Goal: Find specific page/section: Find specific page/section

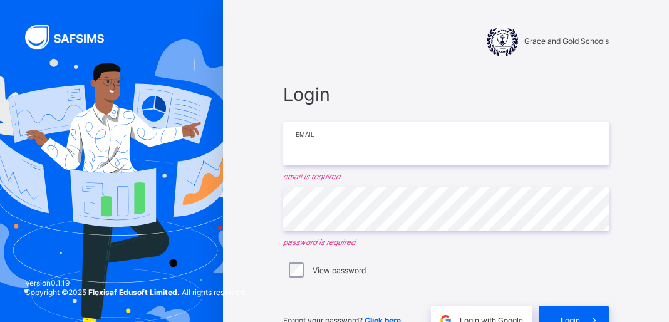
type input "**********"
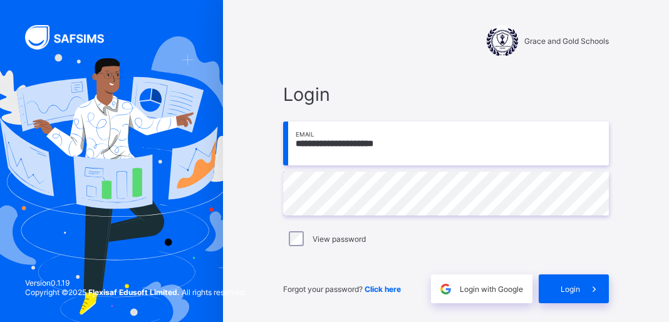
scroll to position [41, 0]
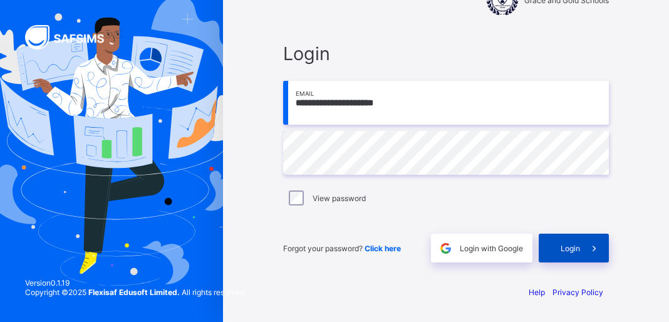
click at [577, 254] on div "Login" at bounding box center [573, 247] width 70 height 29
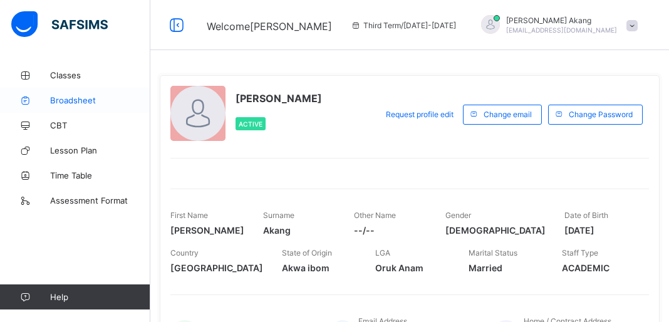
click at [93, 100] on span "Broadsheet" at bounding box center [100, 100] width 100 height 10
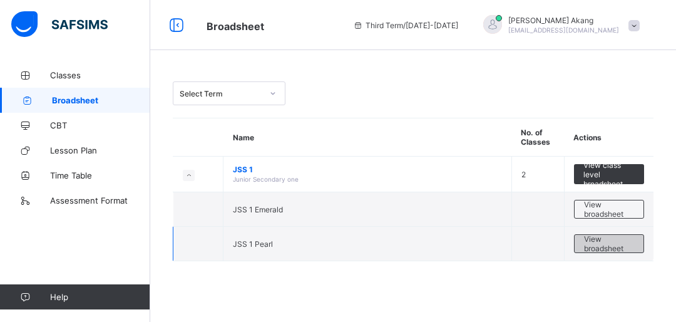
click at [601, 241] on span "View broadsheet" at bounding box center [609, 243] width 50 height 19
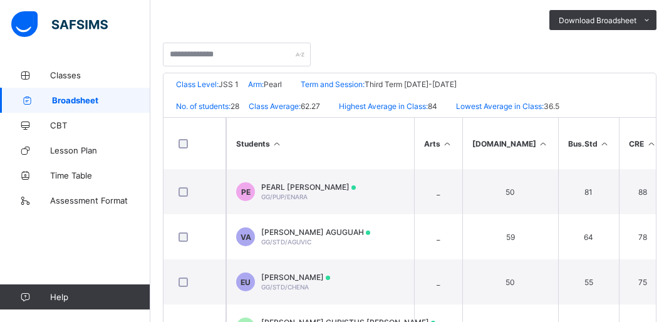
scroll to position [201, 0]
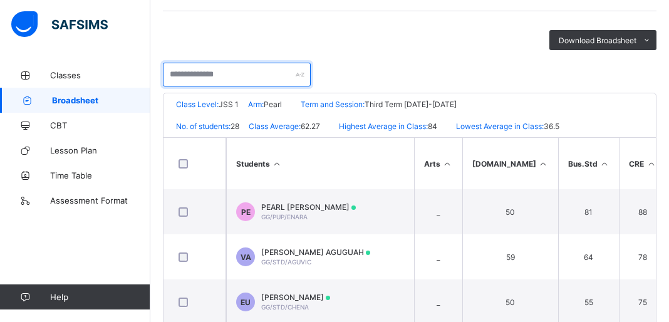
click at [249, 75] on input "text" at bounding box center [237, 75] width 148 height 24
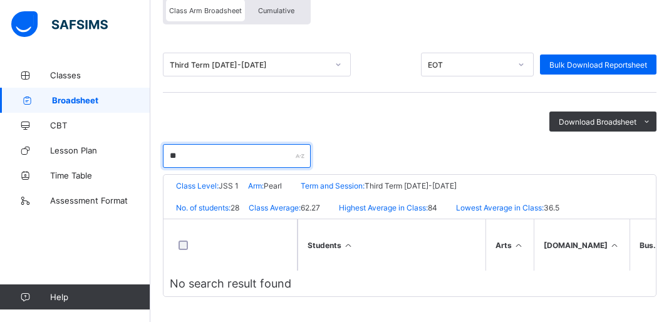
type input "*"
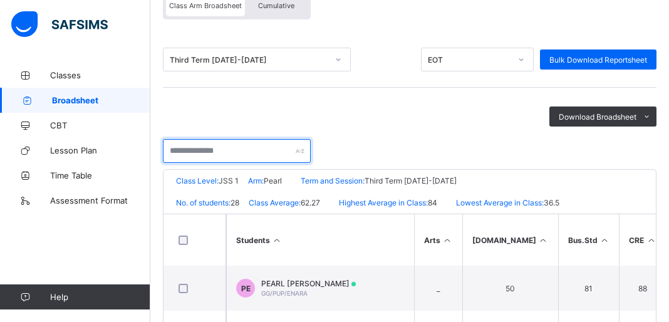
scroll to position [201, 0]
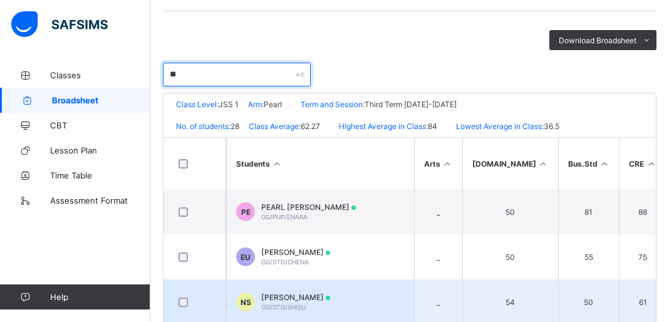
type input "**"
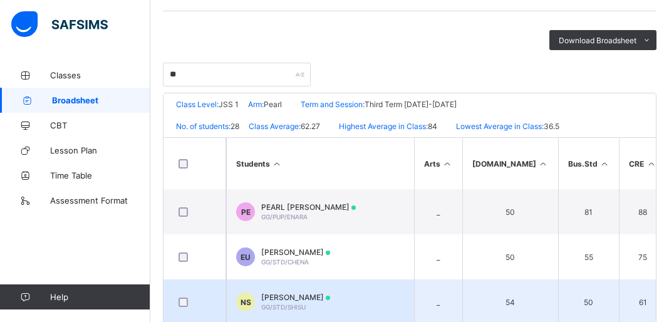
click at [292, 297] on span "[PERSON_NAME]" at bounding box center [295, 296] width 69 height 9
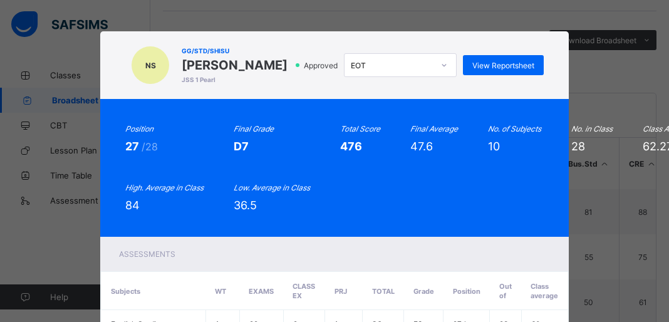
click at [130, 99] on div "NS GG/STD/SHISU [PERSON_NAME] JSS 1 Pearl Approved EOT View Reportsheet" at bounding box center [334, 65] width 468 height 68
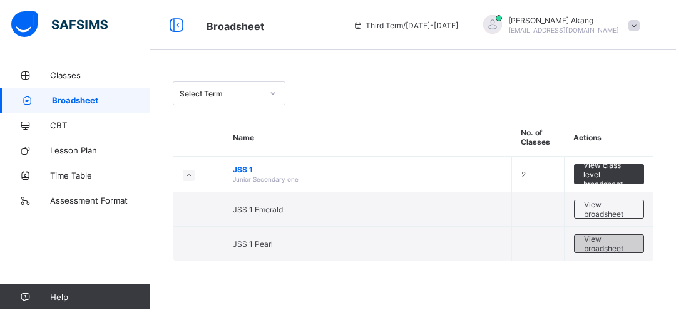
click at [598, 244] on span "View broadsheet" at bounding box center [609, 243] width 50 height 19
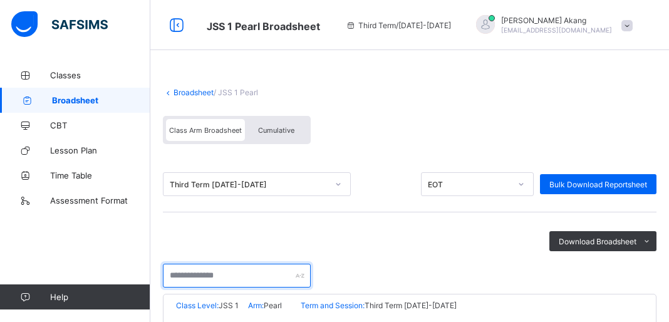
click at [262, 278] on input "text" at bounding box center [237, 276] width 148 height 24
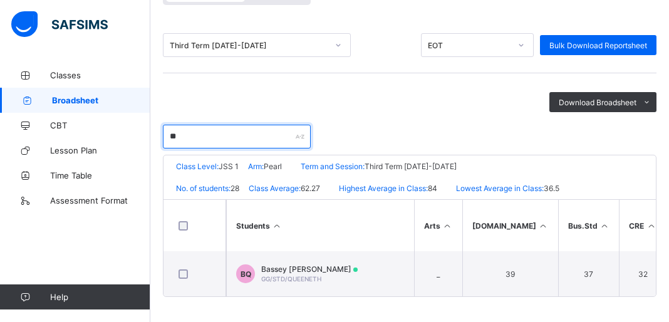
scroll to position [143, 0]
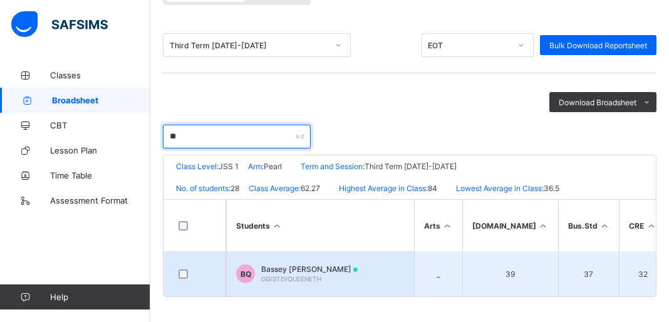
type input "**"
click at [329, 277] on div "Bassey Eyo Queeneth GG/STD/QUEENETH" at bounding box center [309, 273] width 96 height 19
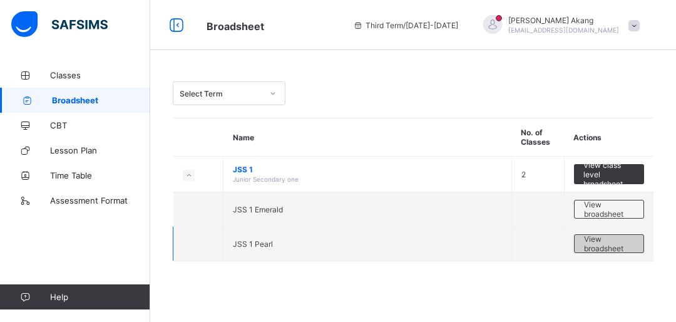
click at [597, 250] on span "View broadsheet" at bounding box center [609, 243] width 50 height 19
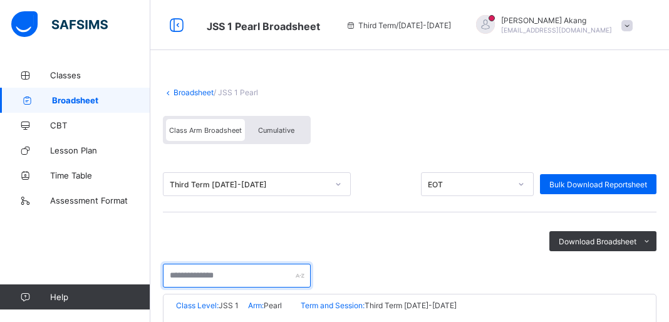
click at [270, 282] on input "text" at bounding box center [237, 276] width 148 height 24
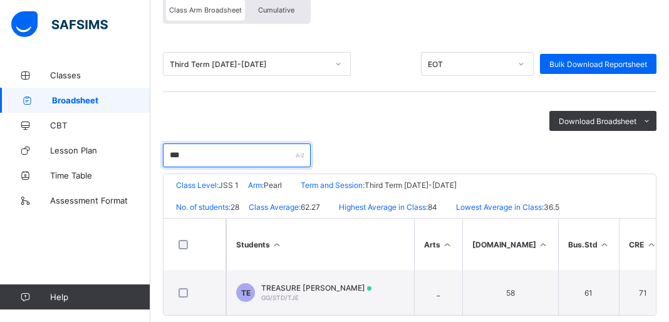
scroll to position [140, 0]
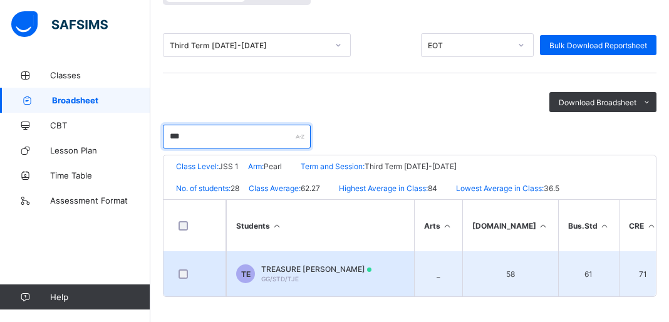
type input "***"
click at [317, 276] on div "TREASURE [PERSON_NAME] ENIM GG/STD/TJE" at bounding box center [316, 273] width 110 height 19
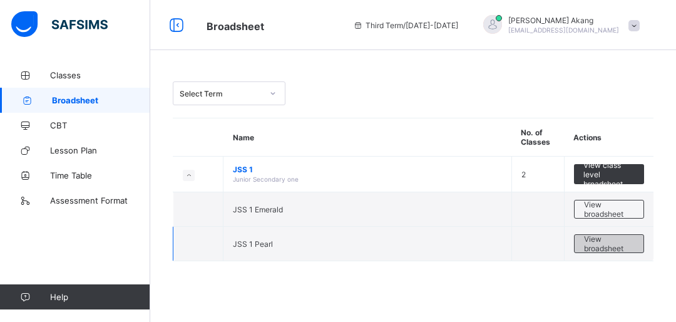
click at [604, 249] on span "View broadsheet" at bounding box center [609, 243] width 50 height 19
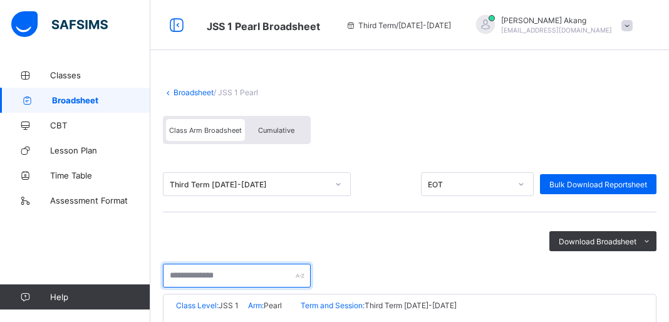
click at [259, 278] on input "text" at bounding box center [237, 276] width 148 height 24
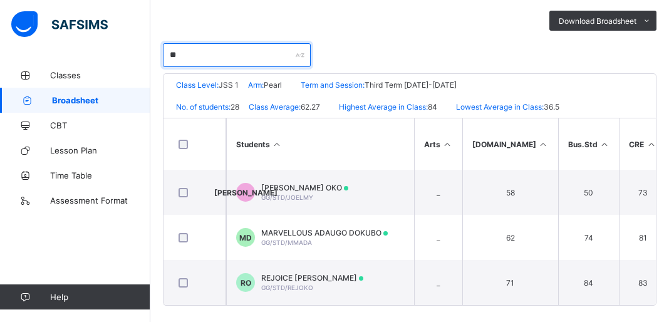
scroll to position [233, 0]
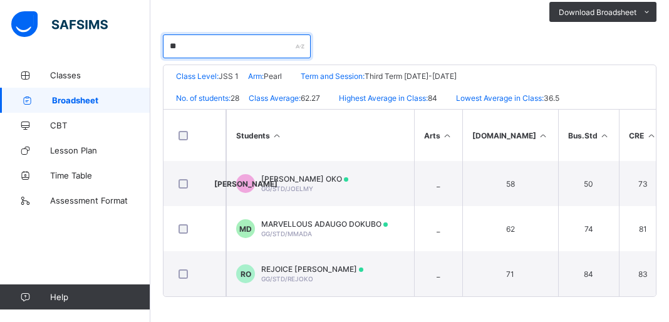
type input "*"
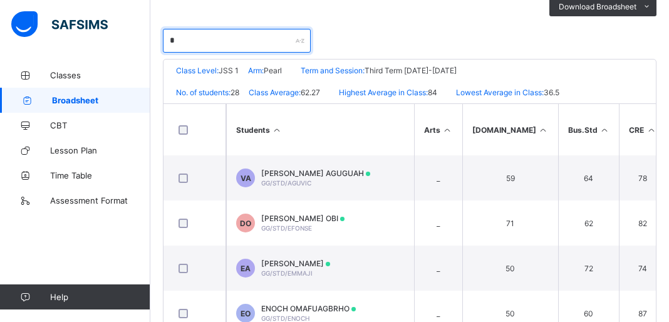
scroll to position [215, 0]
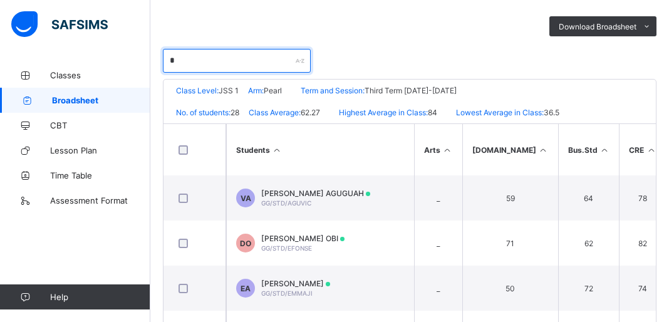
type input "**"
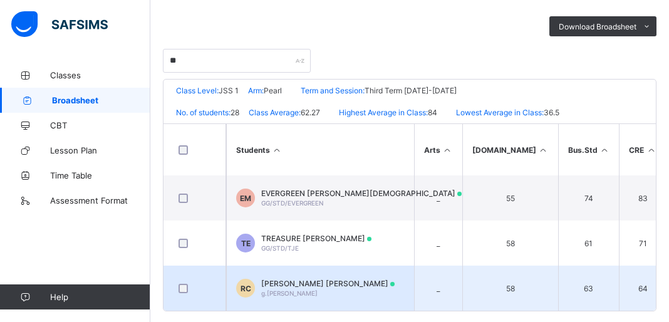
click at [342, 290] on div "[PERSON_NAME] [PERSON_NAME][PERSON_NAME]" at bounding box center [327, 288] width 133 height 19
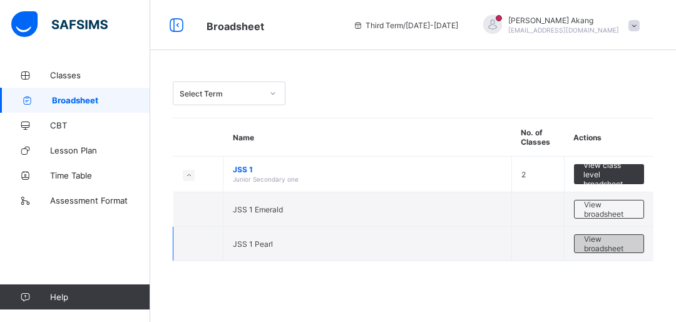
click at [610, 244] on span "View broadsheet" at bounding box center [609, 243] width 50 height 19
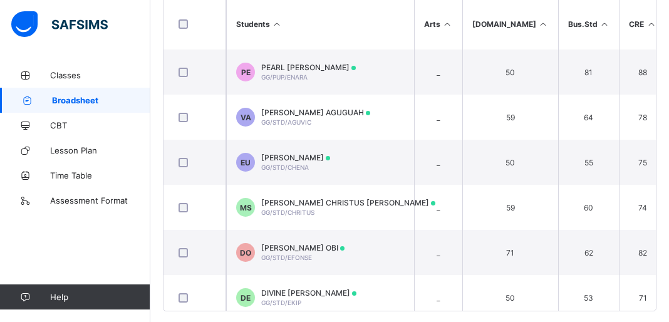
scroll to position [355, 0]
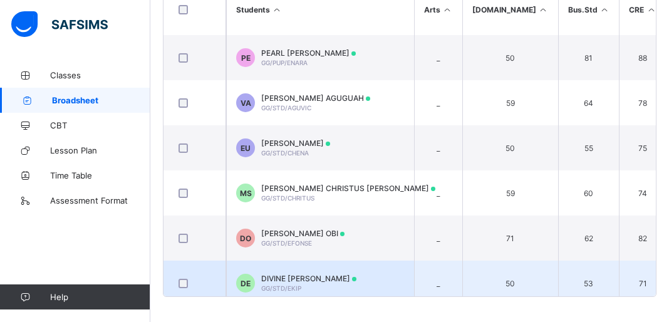
click at [382, 283] on td "DE DIVINE [PERSON_NAME] EKIP GG/STD/EKIP" at bounding box center [320, 282] width 188 height 45
click at [0, 0] on th "Total" at bounding box center [0, 0] width 0 height 0
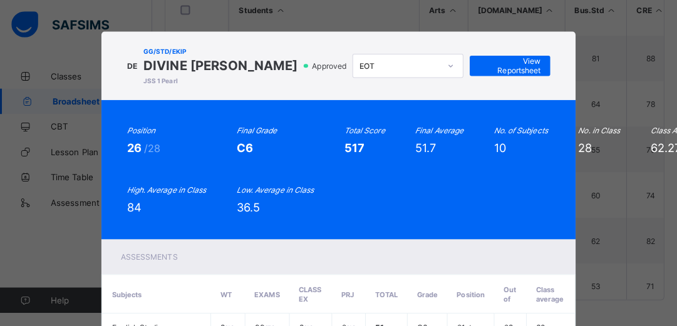
scroll to position [351, 0]
